Goal: Task Accomplishment & Management: Manage account settings

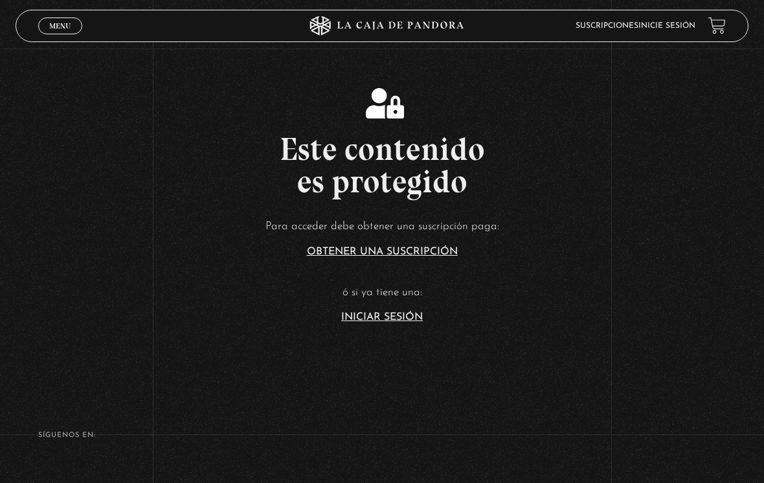
click at [412, 322] on link "Iniciar Sesión" at bounding box center [382, 317] width 82 height 10
click at [423, 322] on link "Iniciar Sesión" at bounding box center [382, 317] width 82 height 10
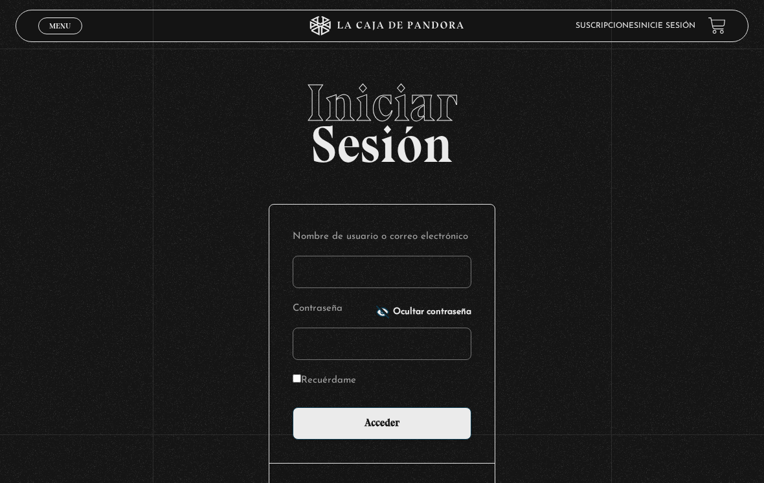
click at [430, 288] on input "Nombre de usuario o correo electrónico" at bounding box center [382, 272] width 179 height 32
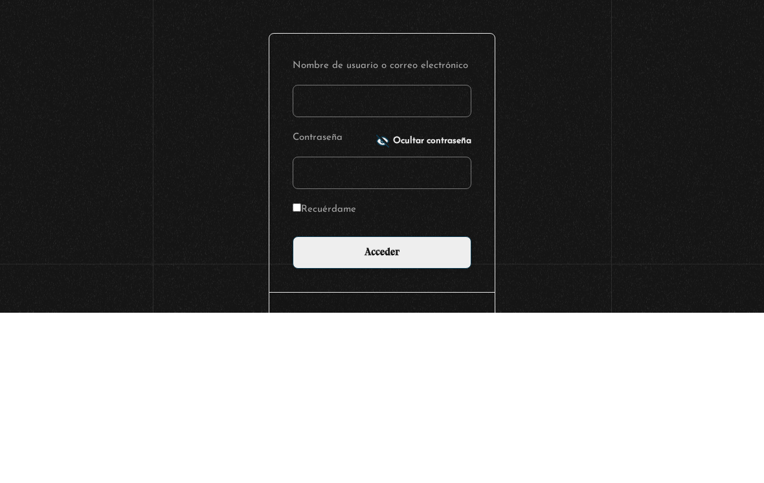
type input "[EMAIL_ADDRESS][DOMAIN_NAME]"
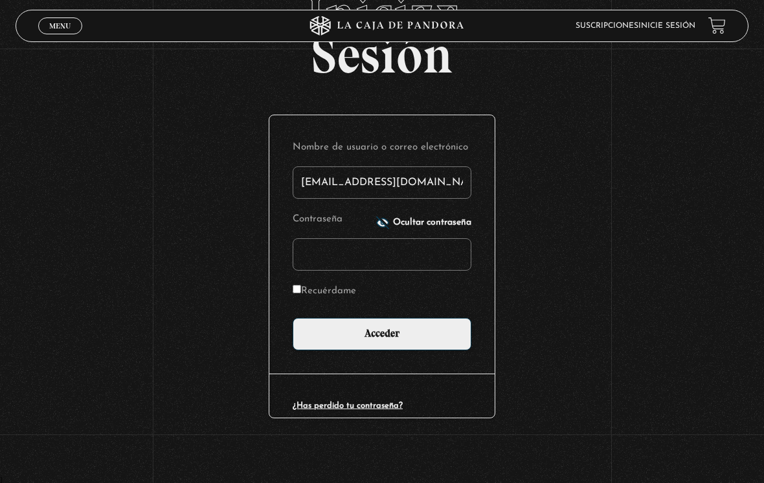
click at [438, 260] on input "Contraseña" at bounding box center [382, 254] width 179 height 32
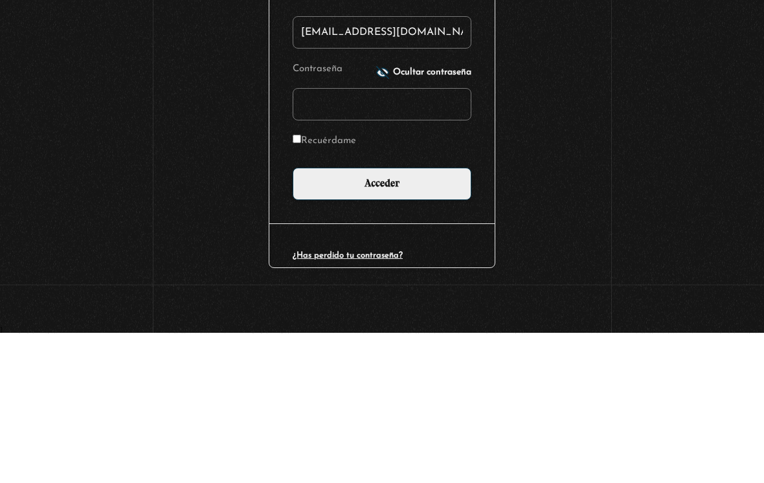
click at [299, 285] on input "Recuérdame" at bounding box center [297, 289] width 8 height 8
checkbox input "true"
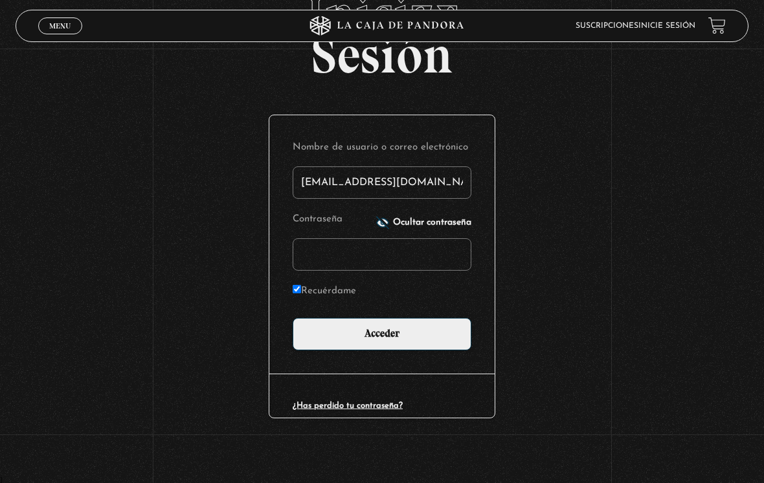
click at [437, 220] on span "Ocultar contraseña" at bounding box center [432, 222] width 78 height 9
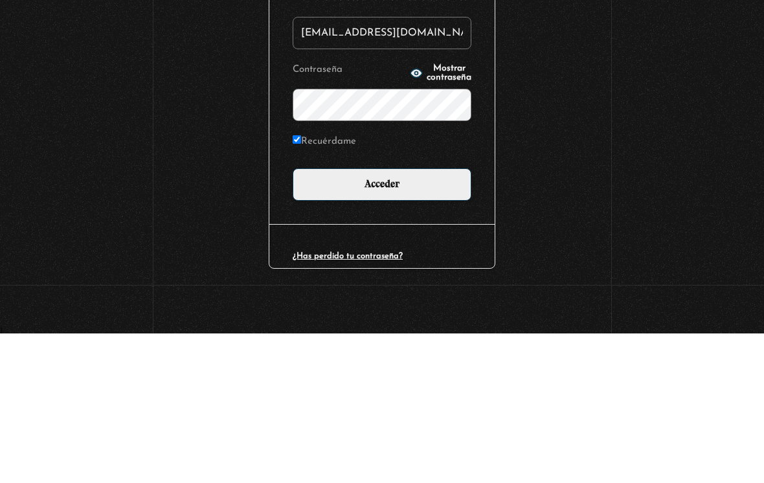
click at [445, 214] on span "Mostrar contraseña" at bounding box center [449, 223] width 45 height 18
click at [437, 318] on input "Acceder" at bounding box center [382, 334] width 179 height 32
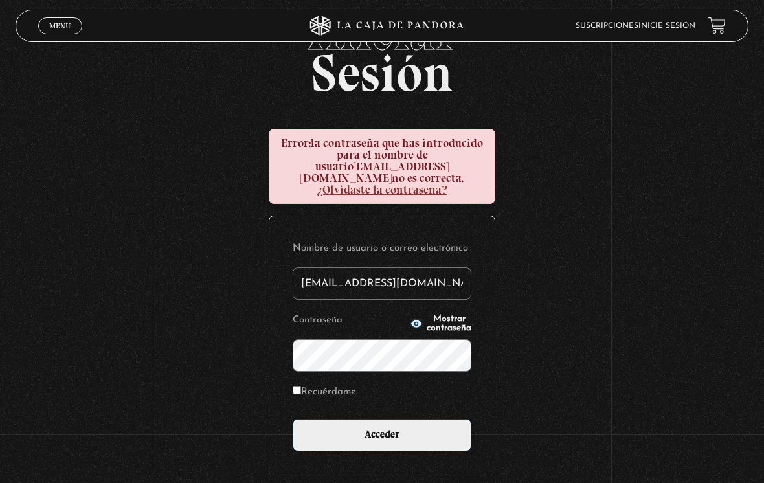
scroll to position [107, 0]
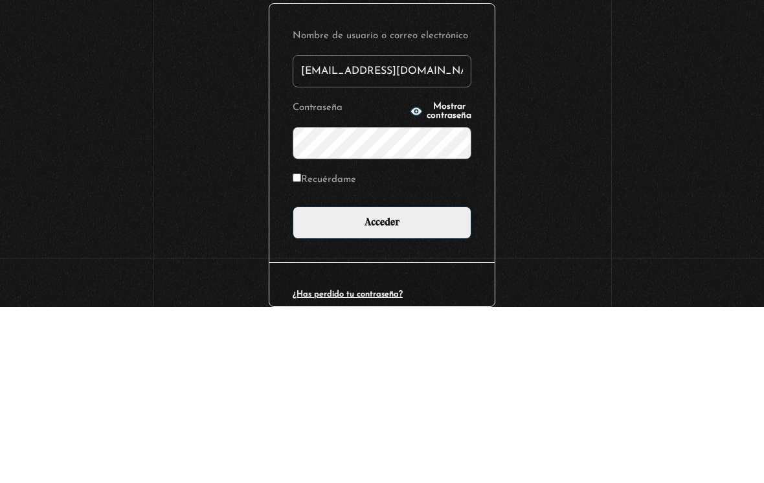
click at [382, 383] on input "Acceder" at bounding box center [382, 399] width 179 height 32
